Goal: Task Accomplishment & Management: Use online tool/utility

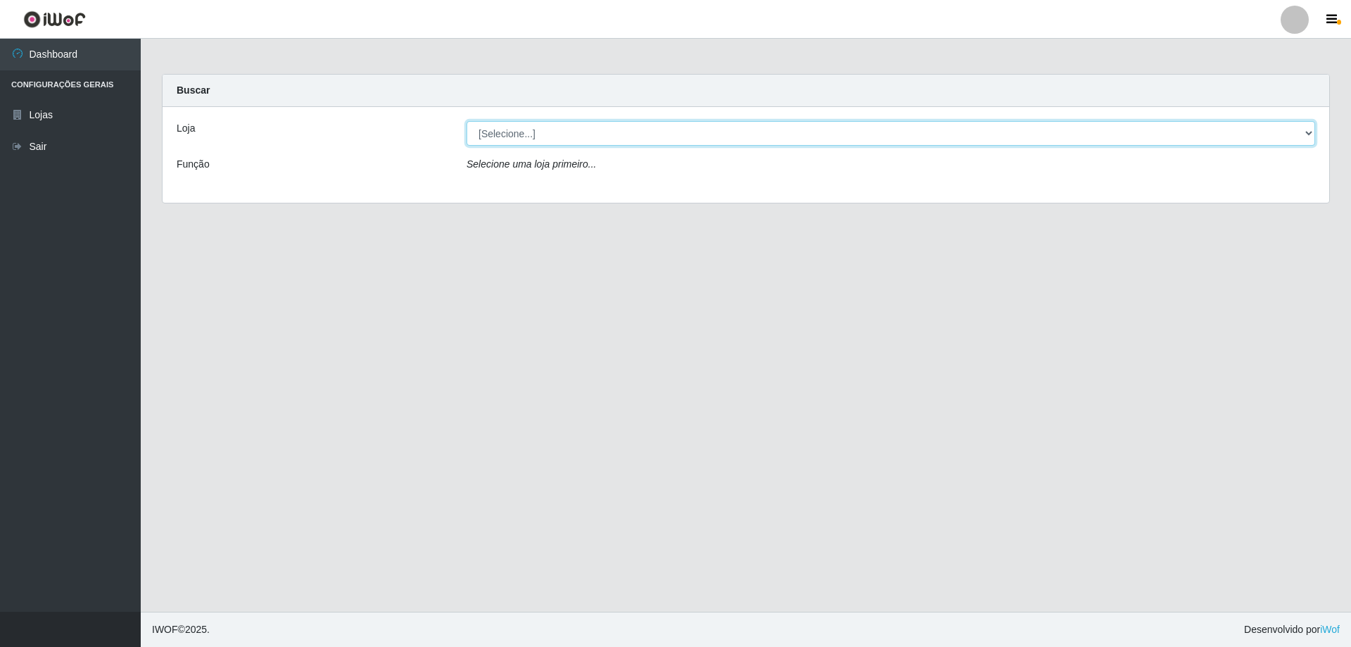
click at [668, 138] on select "[Selecione...] SuperShow Bis - Avenida 6 SuperShow [GEOGRAPHIC_DATA]" at bounding box center [891, 133] width 849 height 25
select select "60"
click at [467, 121] on select "[Selecione...] SuperShow Bis - Avenida 6 SuperShow [GEOGRAPHIC_DATA]" at bounding box center [891, 133] width 849 height 25
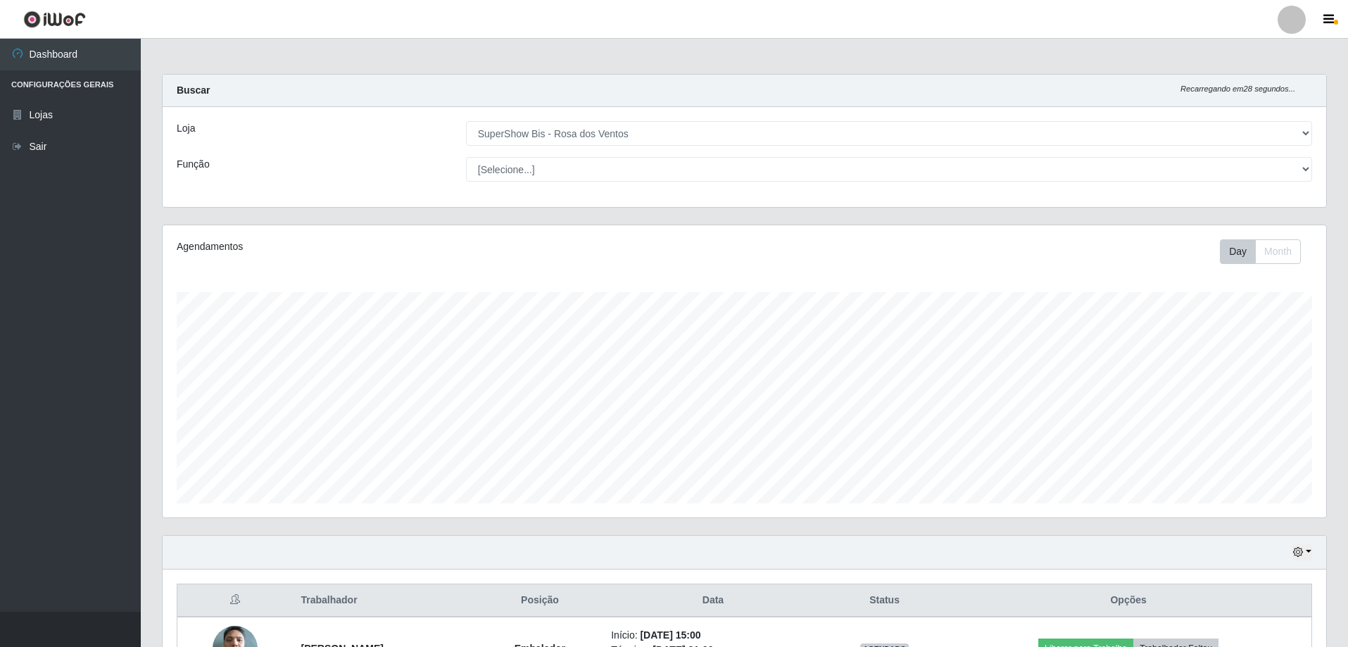
scroll to position [292, 1163]
click at [587, 165] on select "[Selecione...] ASG ASG + ASG ++ Auxiliar de Cozinha Balconista de Açougue Balco…" at bounding box center [889, 169] width 846 height 25
select select "1"
click at [466, 157] on select "[Selecione...] ASG ASG + ASG ++ Auxiliar de Cozinha Balconista de Açougue Balco…" at bounding box center [889, 169] width 846 height 25
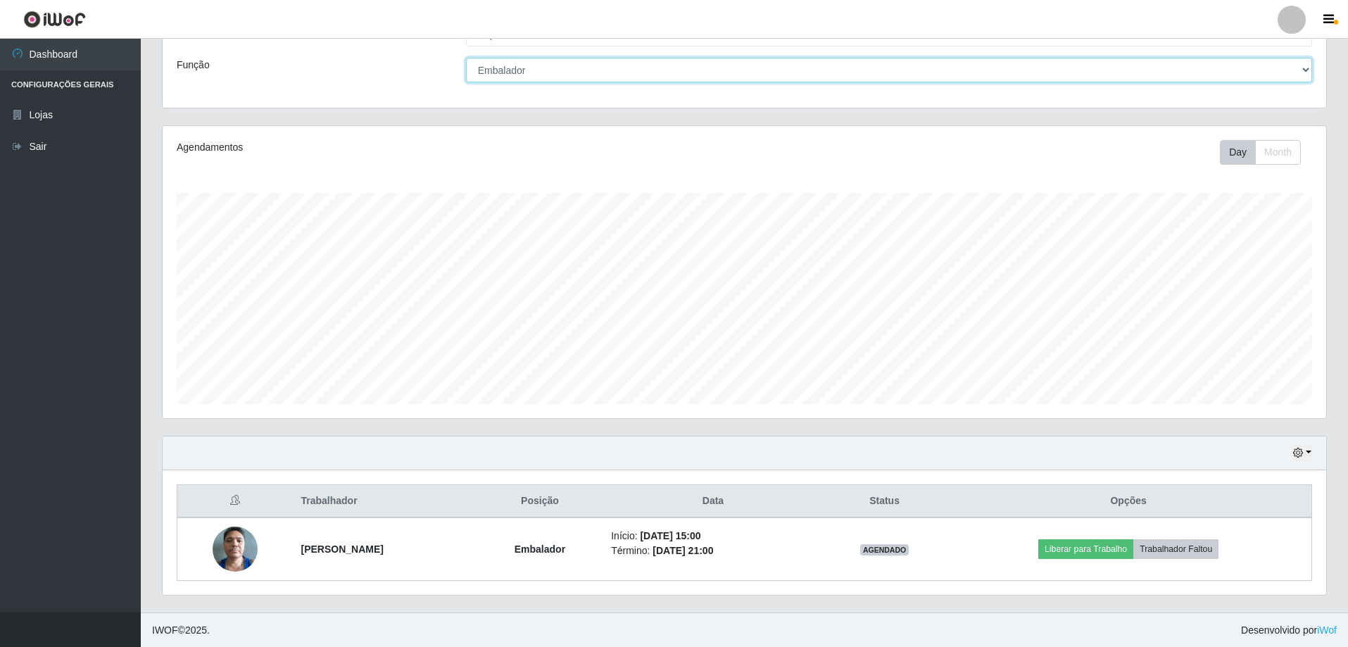
scroll to position [100, 0]
click at [1310, 449] on button "button" at bounding box center [1302, 452] width 20 height 16
click at [1253, 366] on button "3 dias" at bounding box center [1255, 370] width 111 height 30
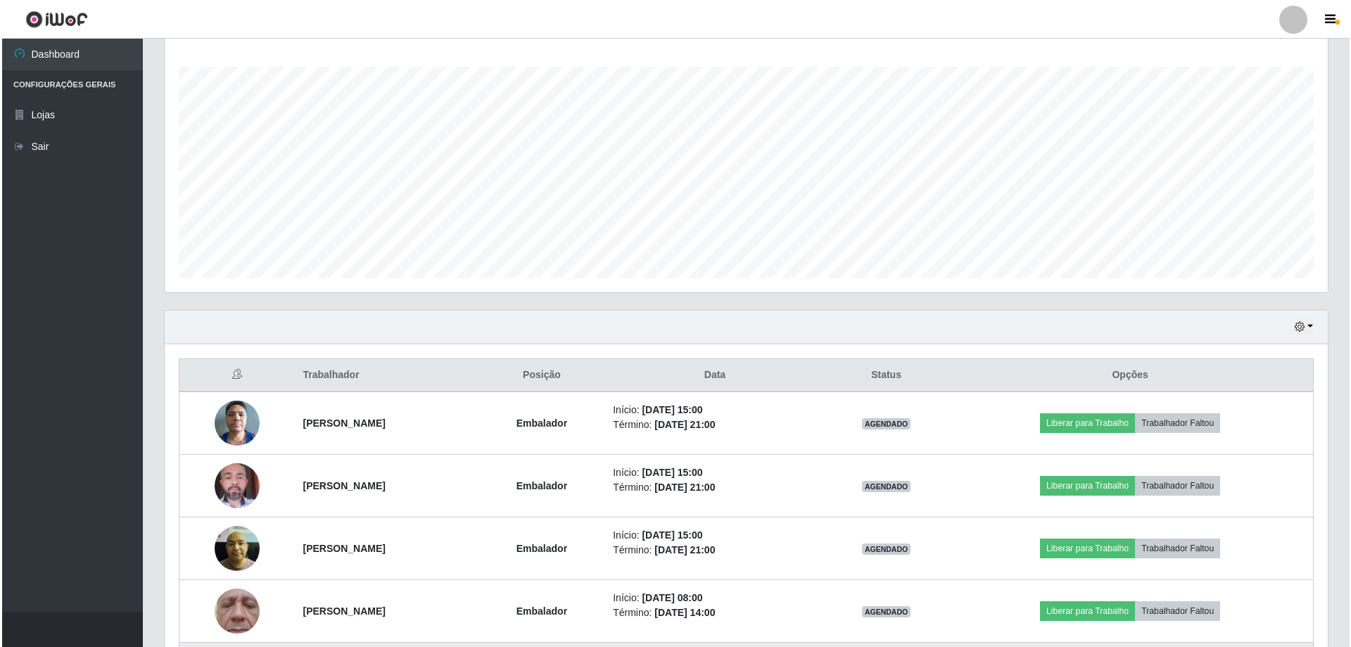
scroll to position [381, 0]
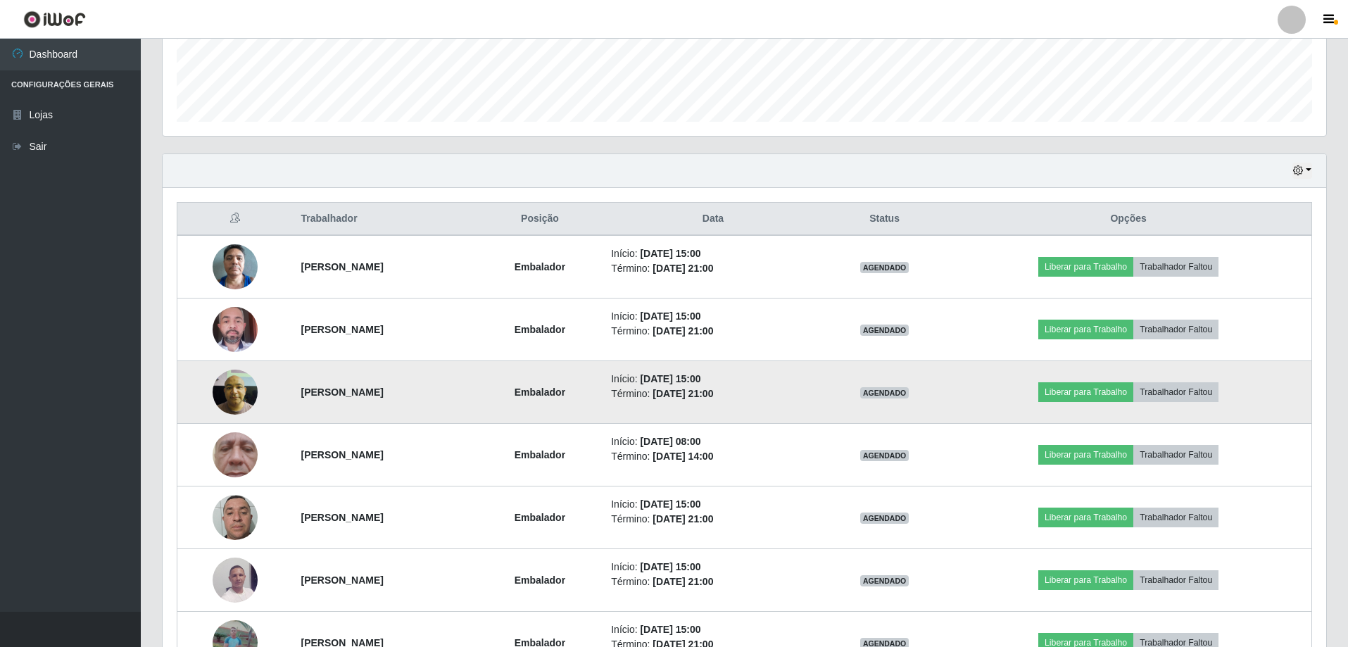
click at [222, 384] on img at bounding box center [235, 392] width 45 height 60
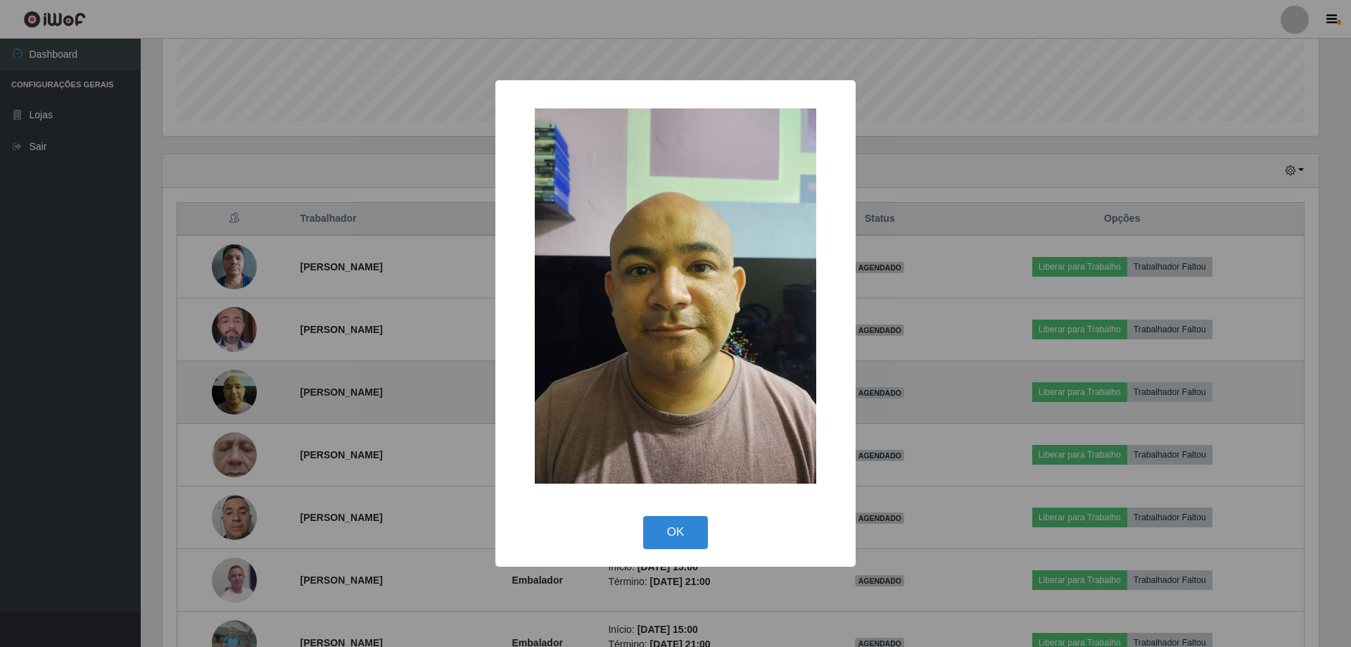
click at [222, 384] on div "× OK Cancel" at bounding box center [675, 323] width 1351 height 647
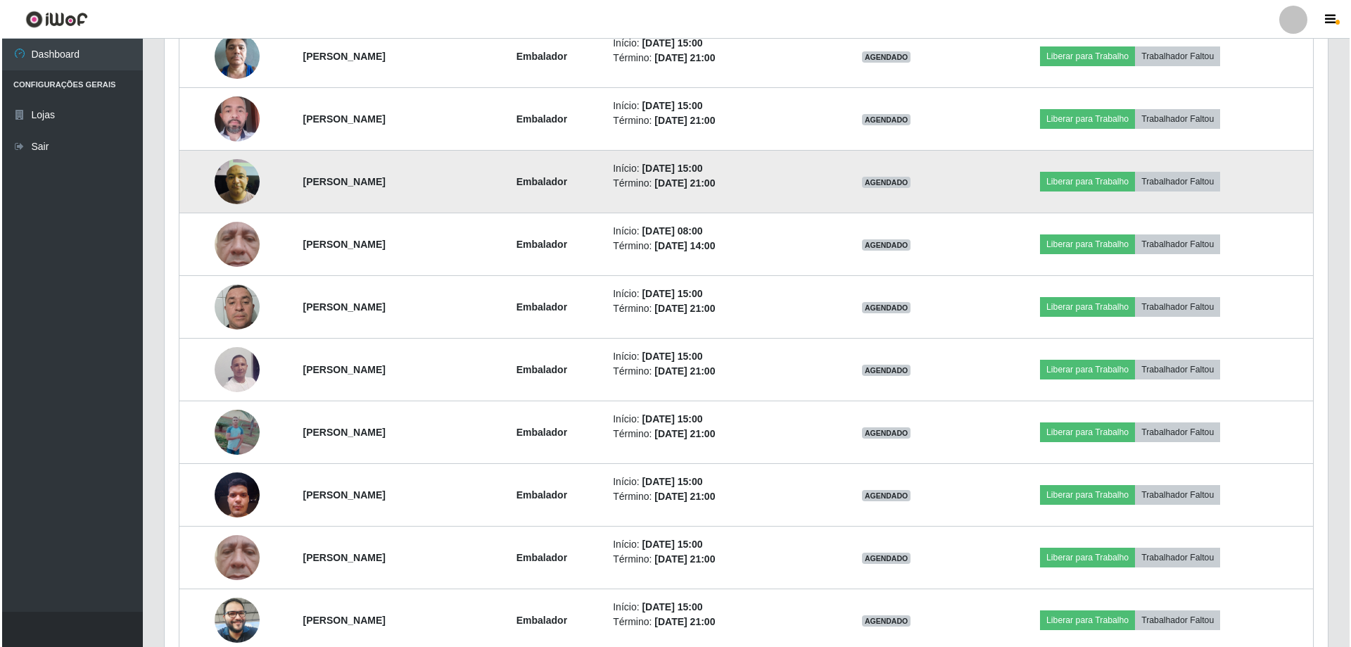
scroll to position [593, 0]
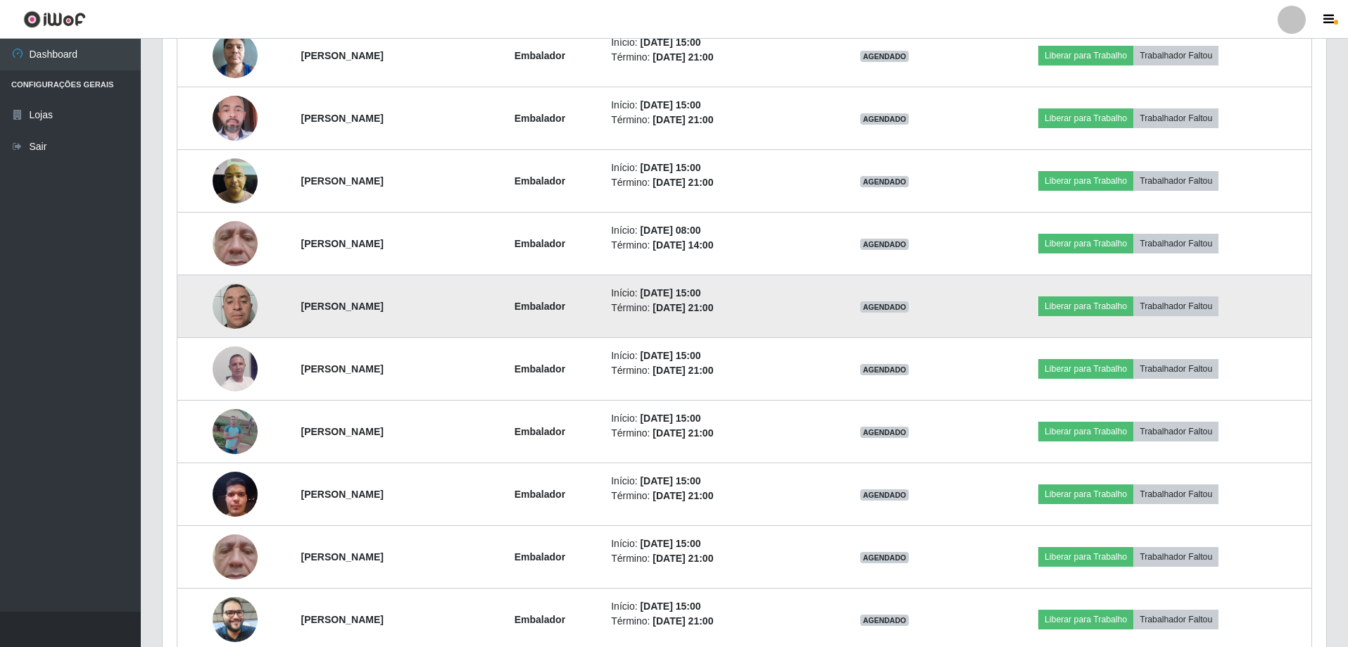
click at [232, 308] on img at bounding box center [235, 306] width 45 height 60
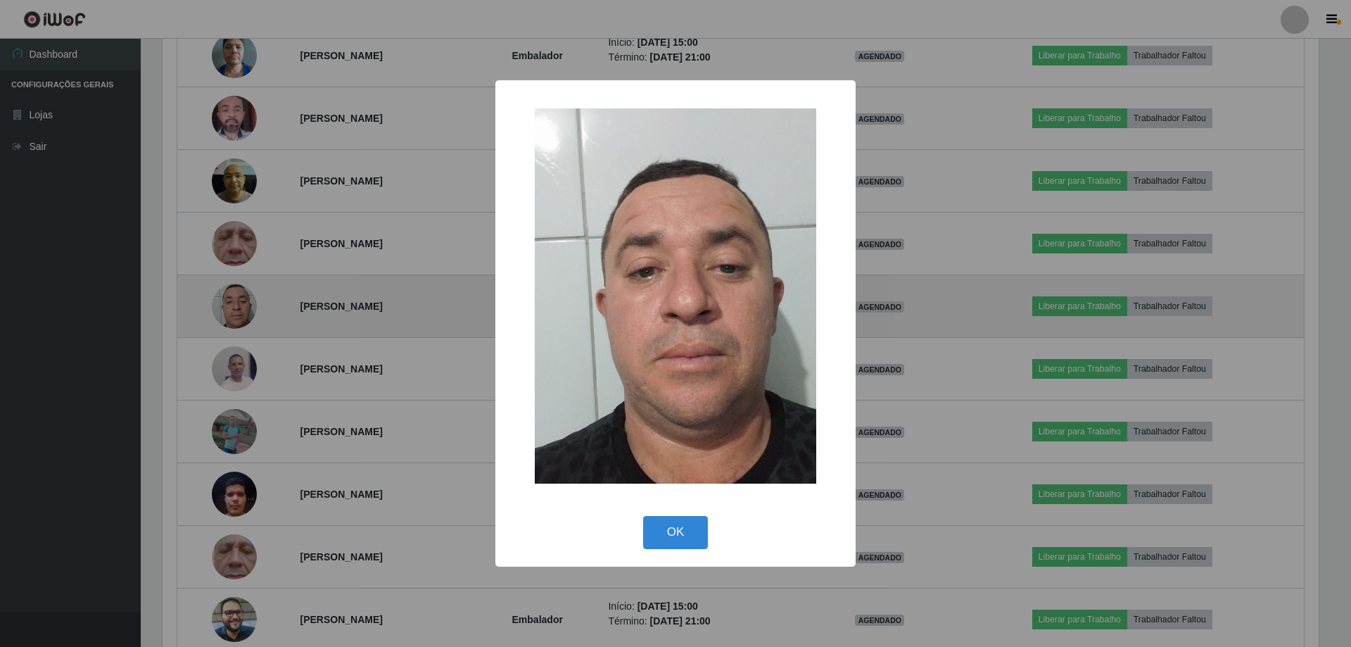
click at [231, 307] on div "× OK Cancel" at bounding box center [675, 323] width 1351 height 647
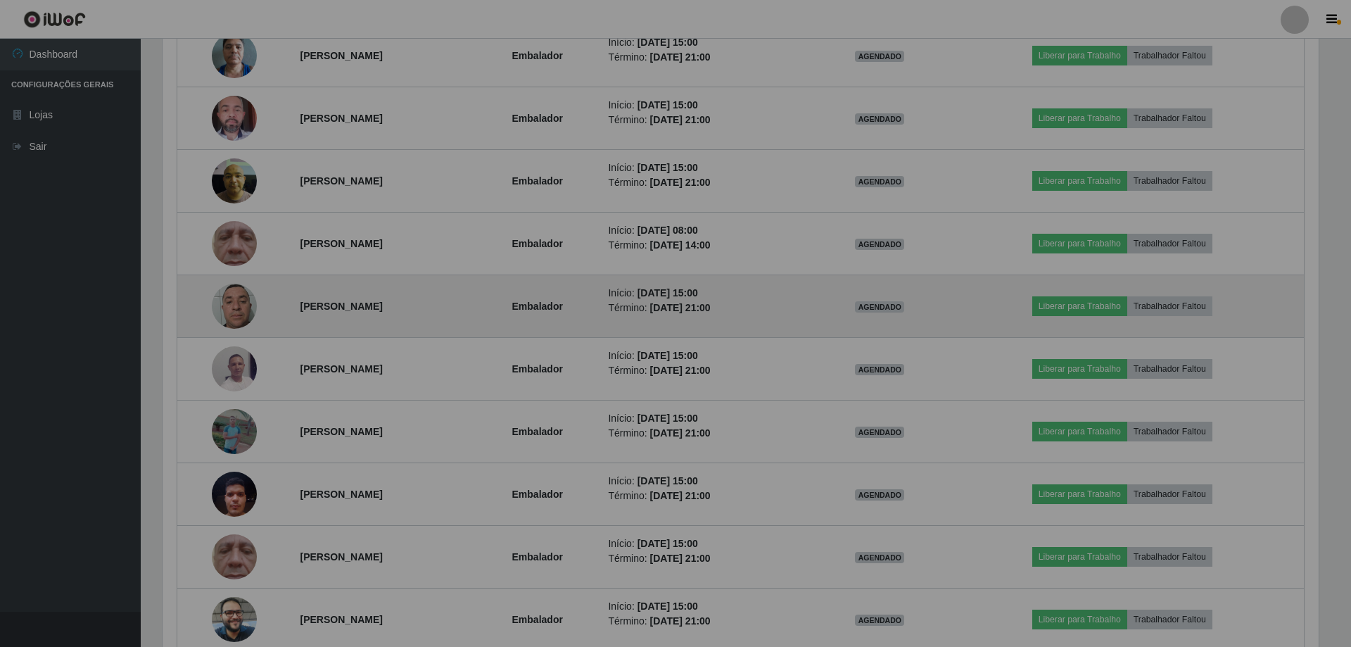
scroll to position [292, 1163]
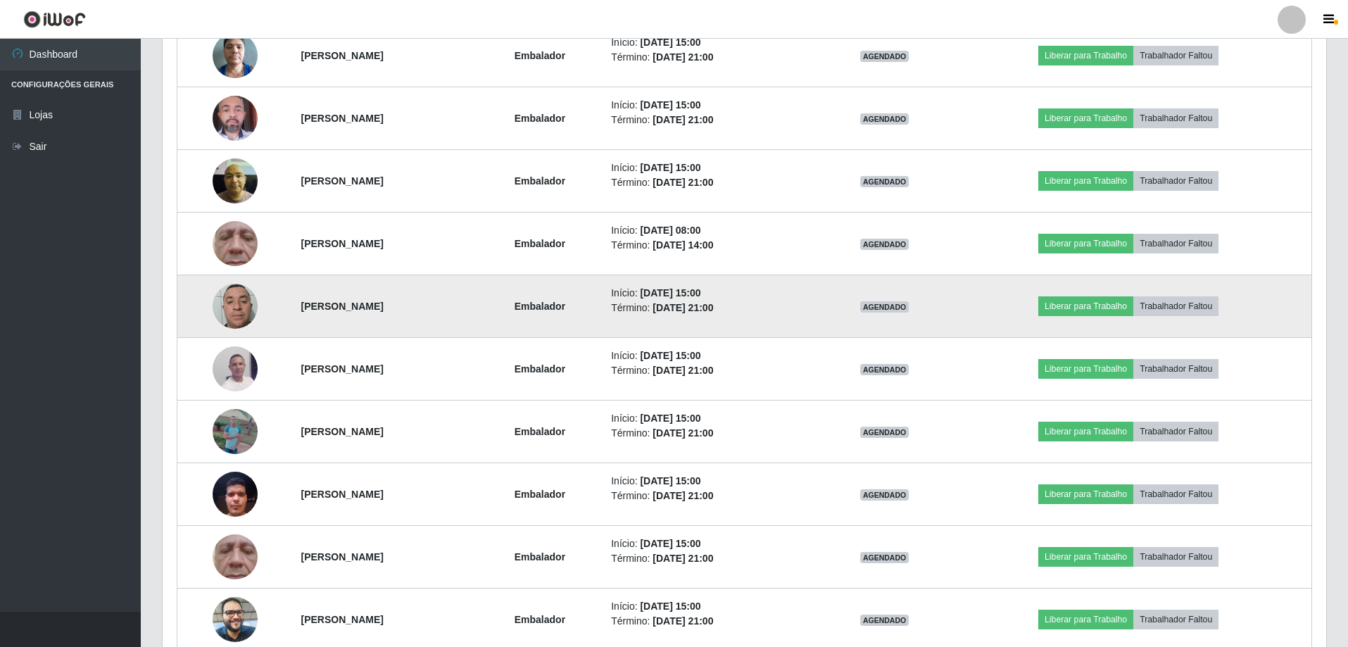
click at [224, 307] on img at bounding box center [235, 306] width 45 height 60
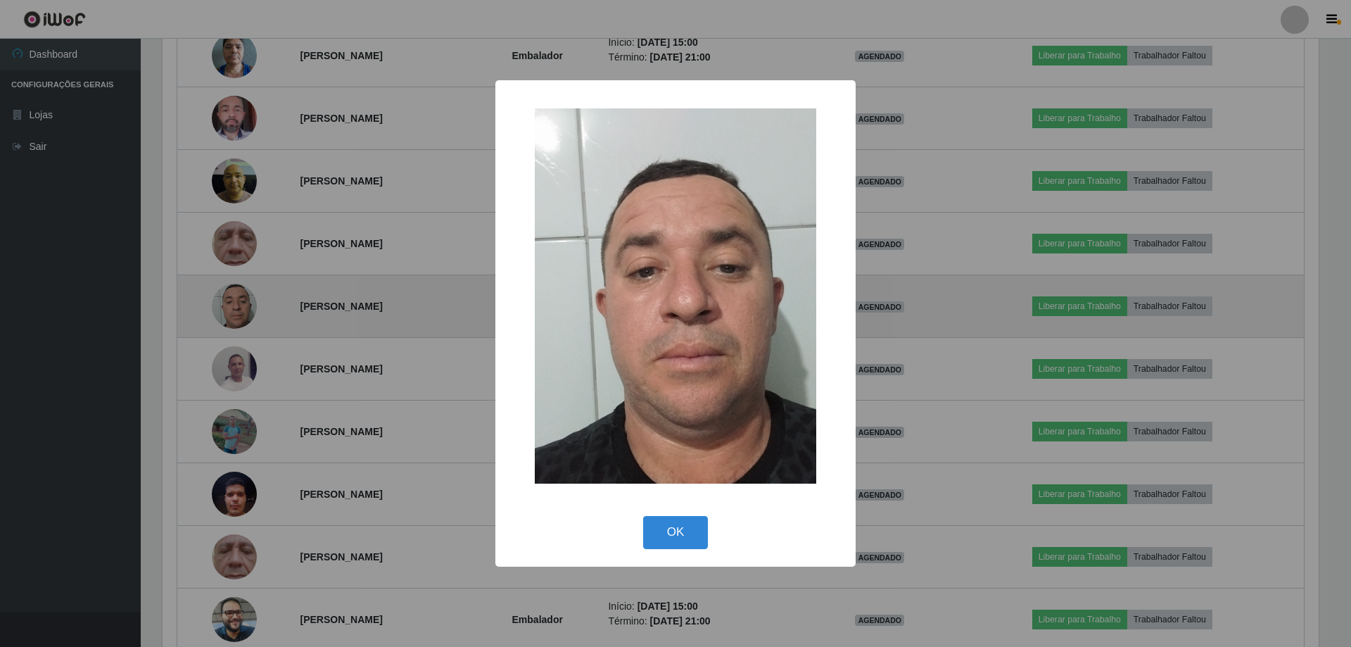
click at [224, 307] on div "× OK Cancel" at bounding box center [675, 323] width 1351 height 647
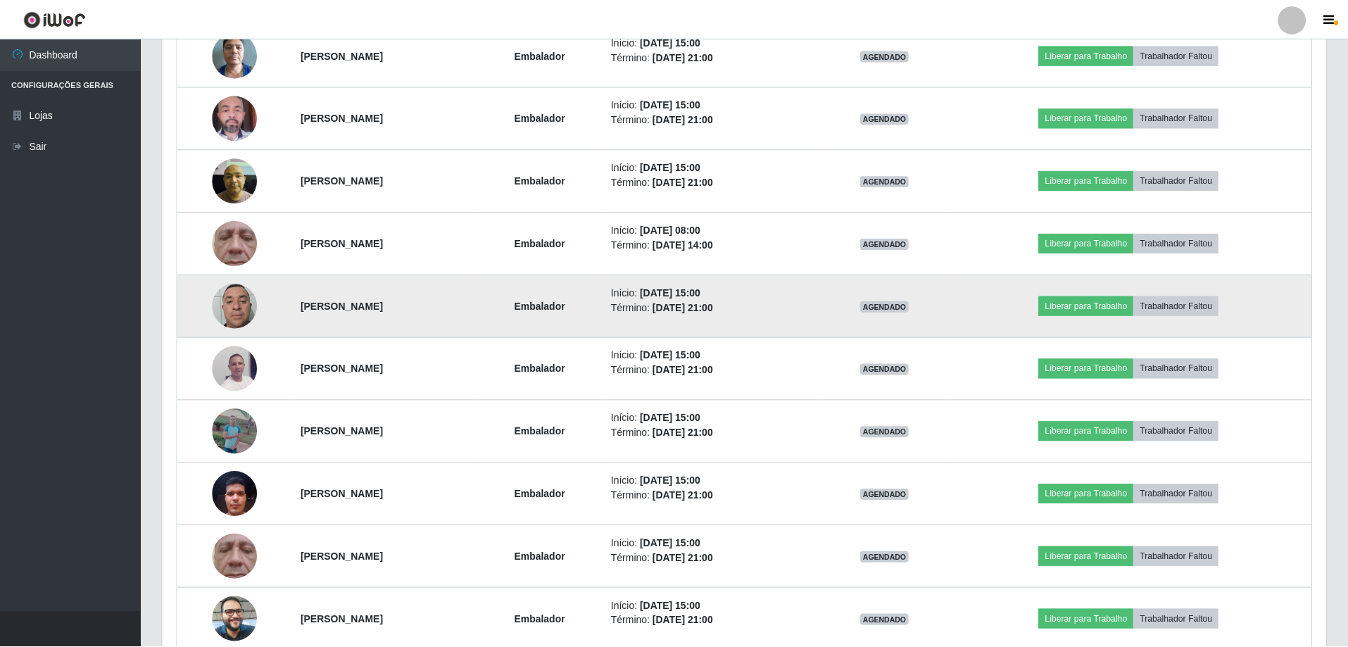
scroll to position [292, 1163]
